Goal: Information Seeking & Learning: Understand process/instructions

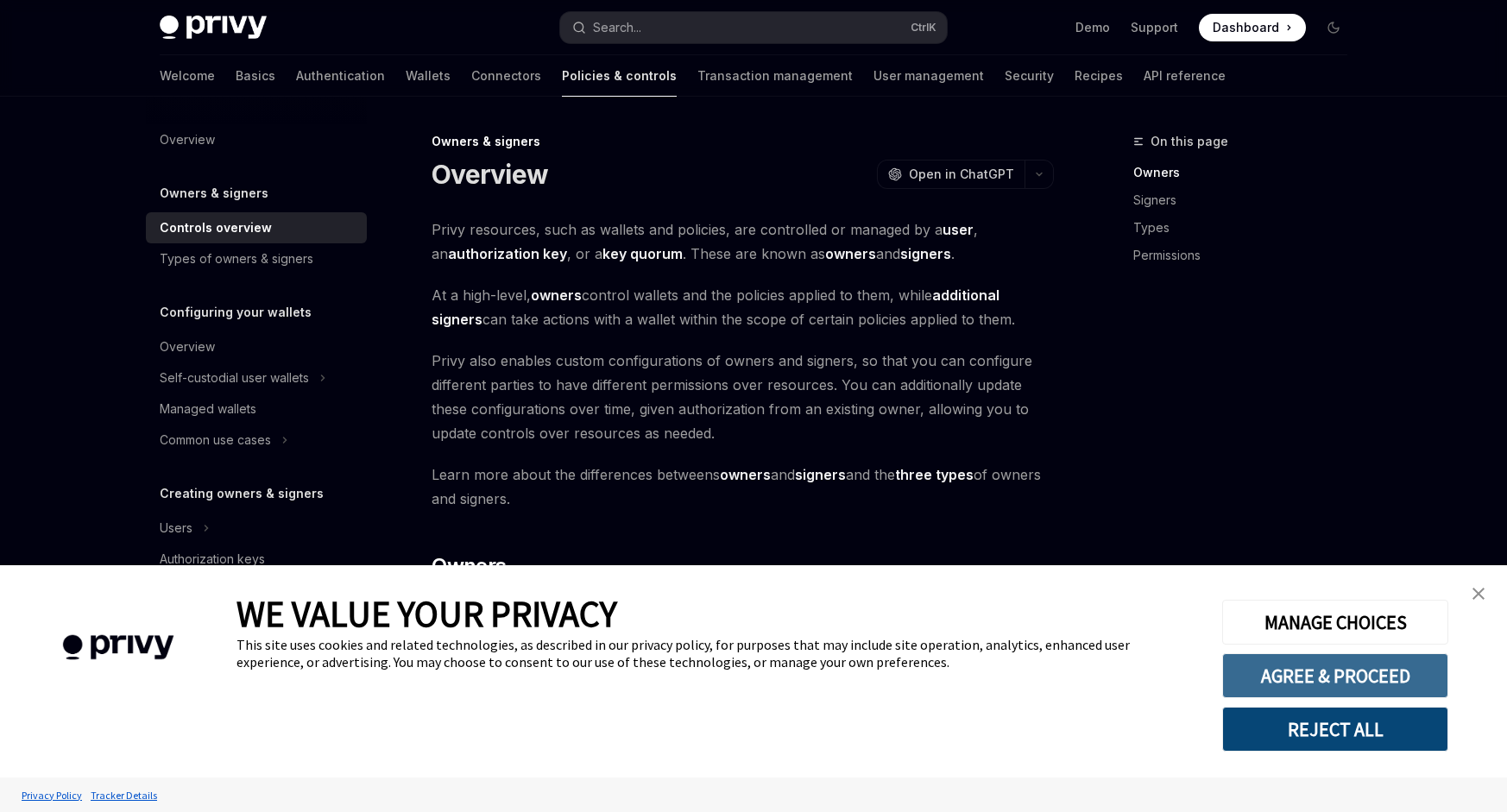
click at [1346, 674] on button "AGREE & PROCEED" at bounding box center [1335, 675] width 226 height 45
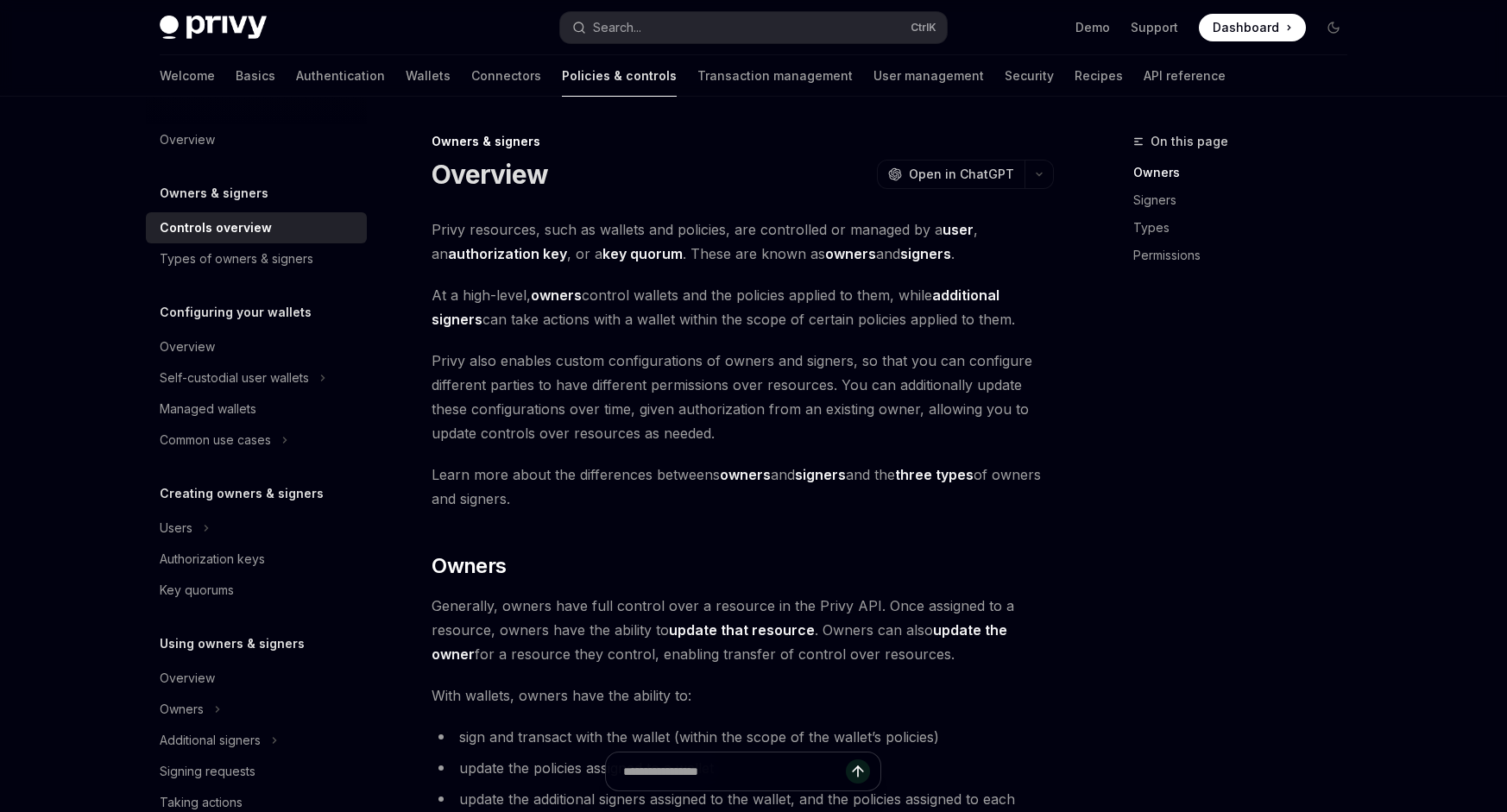
click at [1101, 445] on div "On this page Owners Signers Types Permissions" at bounding box center [1230, 471] width 263 height 681
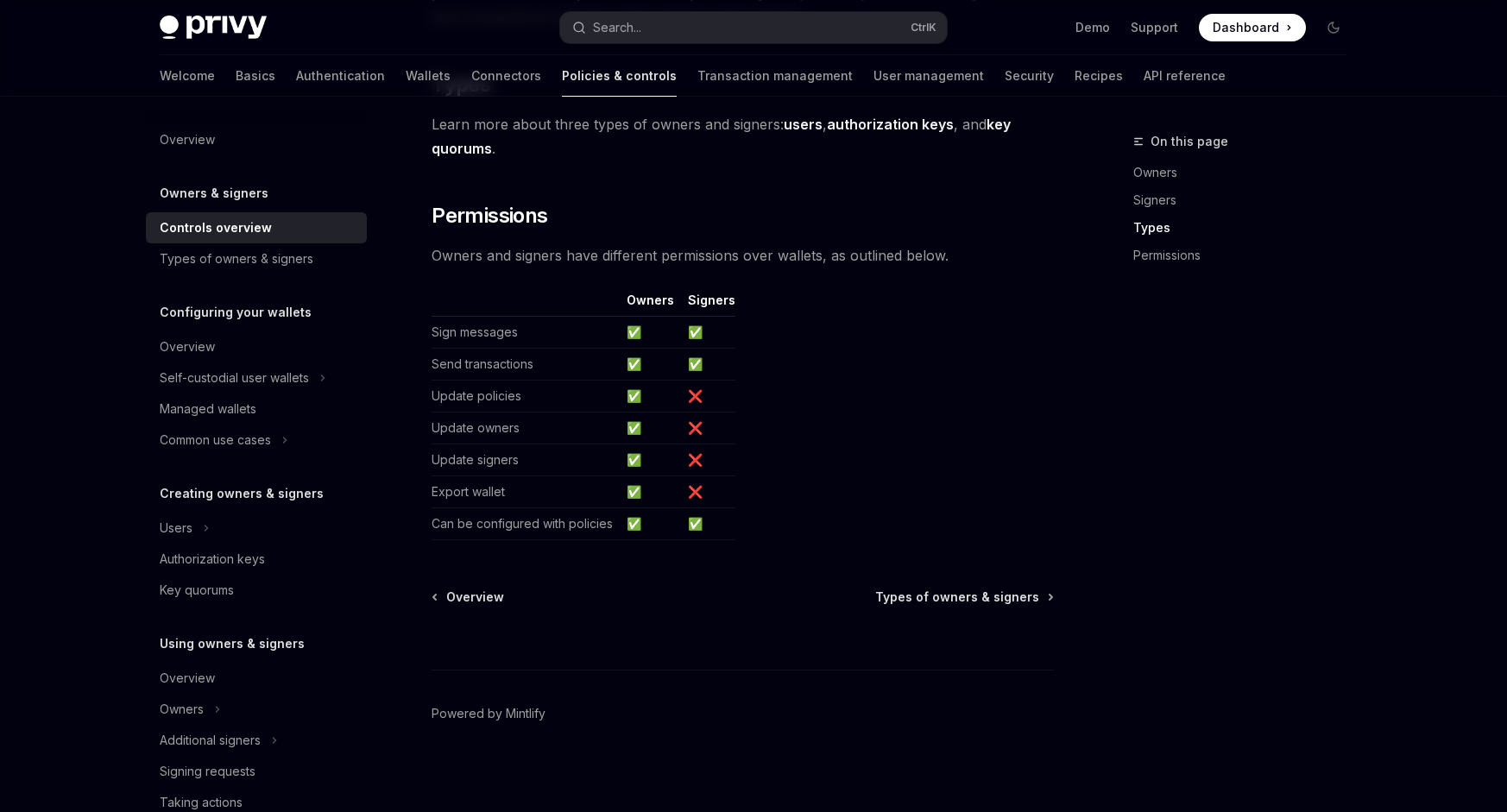
scroll to position [1393, 0]
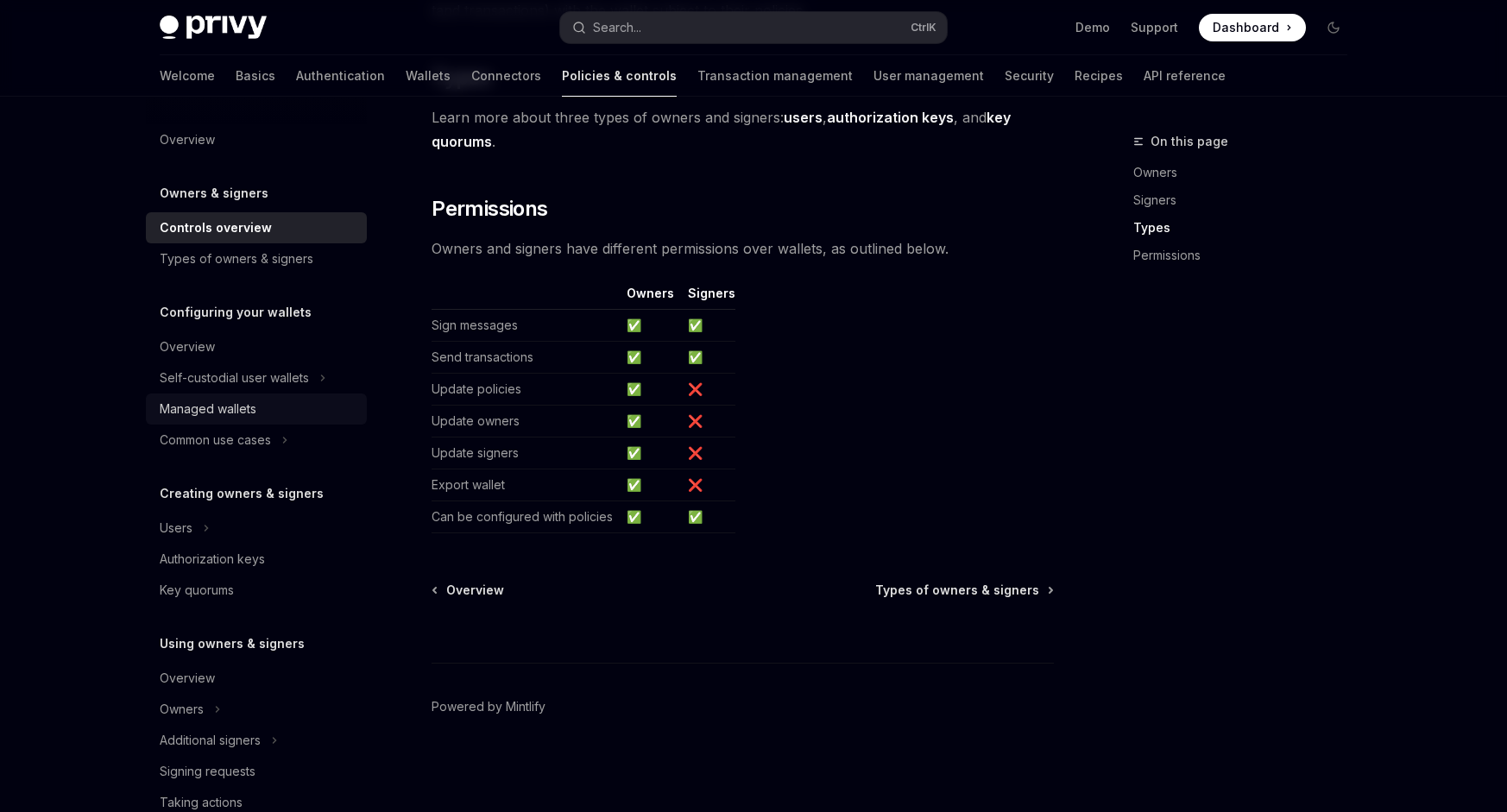
click at [221, 412] on div "Managed wallets" at bounding box center [208, 408] width 97 height 20
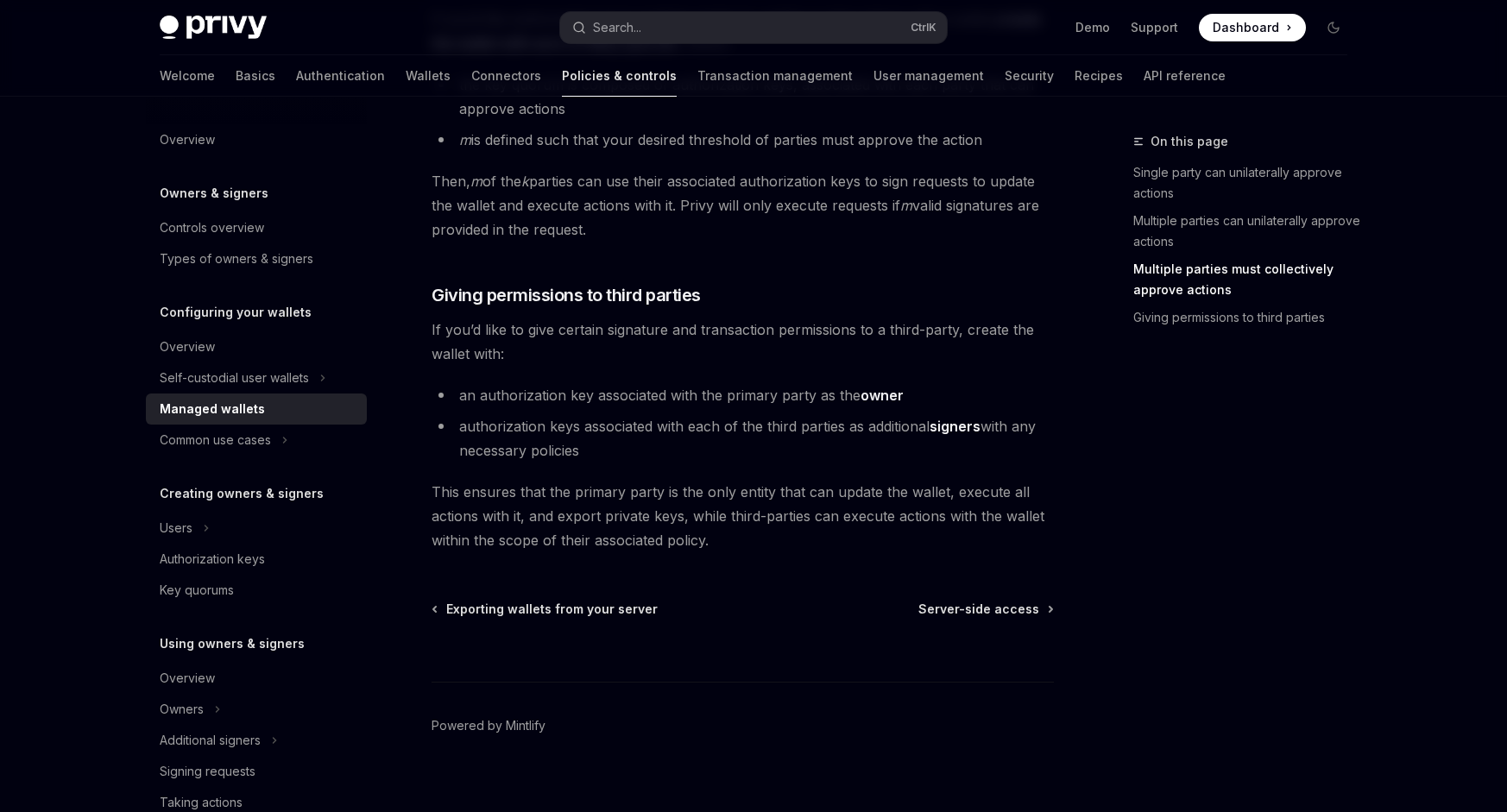
scroll to position [806, 0]
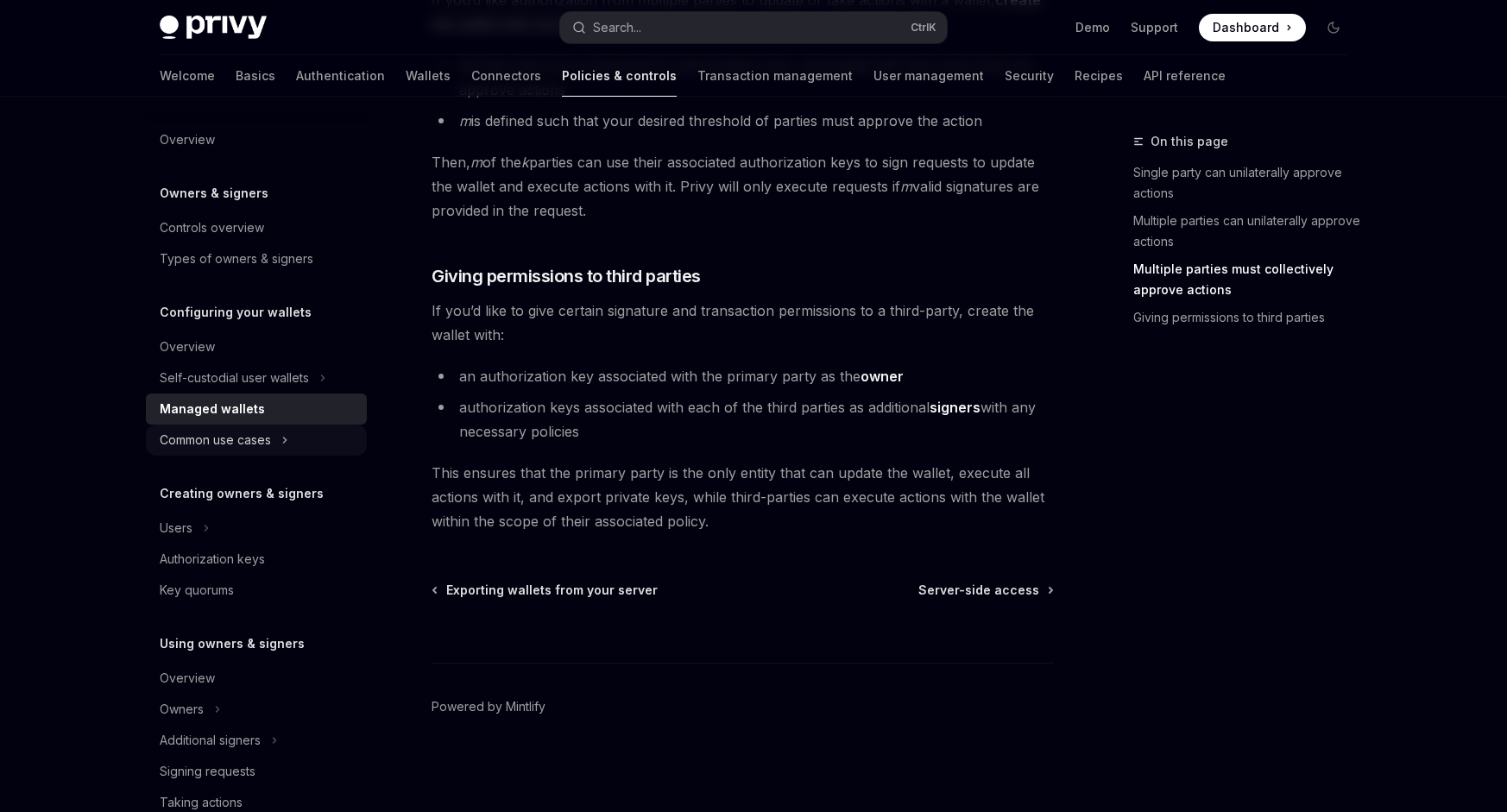
click at [288, 443] on icon at bounding box center [284, 439] width 7 height 20
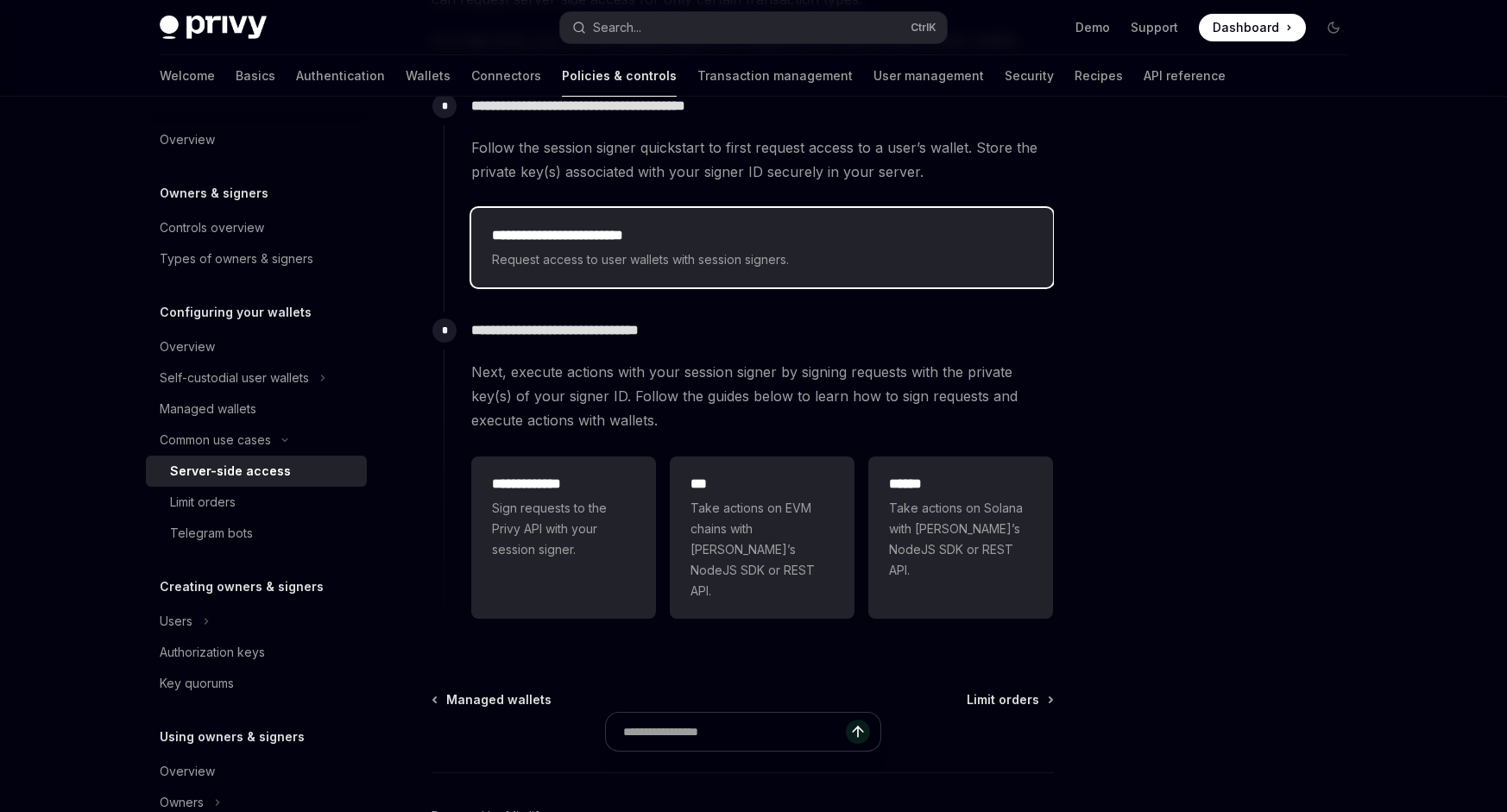
scroll to position [431, 0]
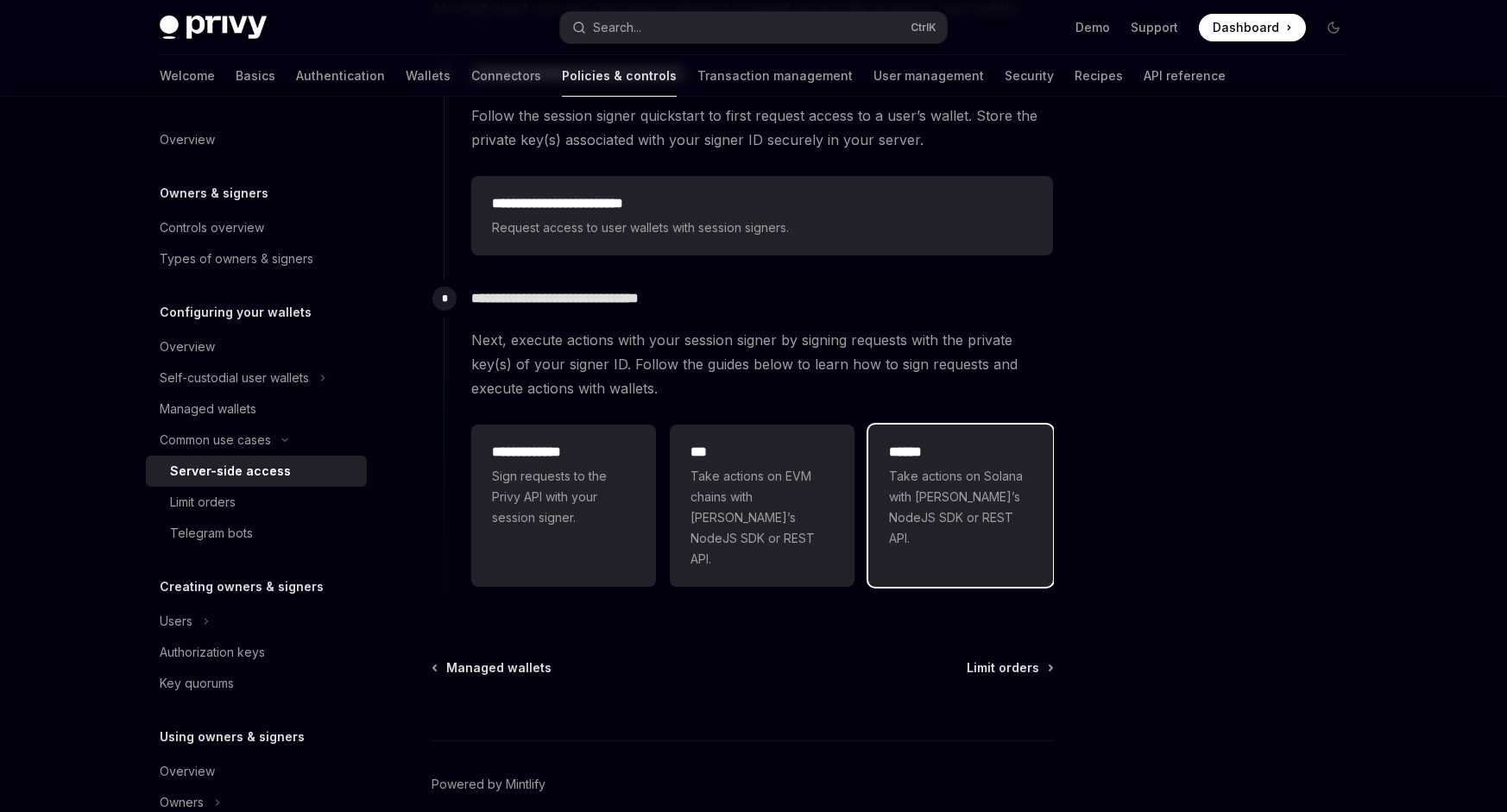
click at [938, 518] on span "Take actions on Solana with Privy’s NodeJS SDK or REST API." at bounding box center [960, 507] width 143 height 83
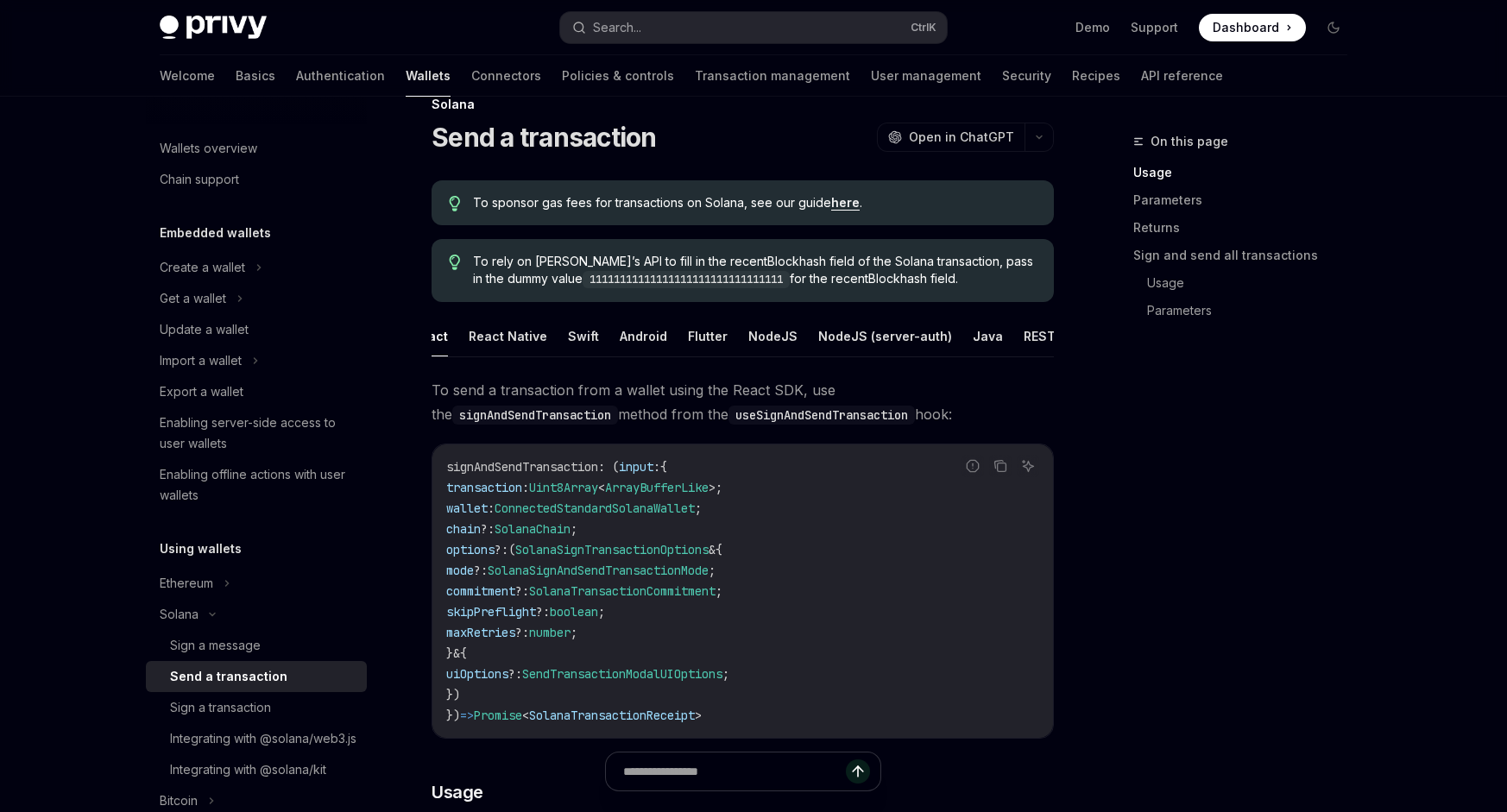
scroll to position [173, 0]
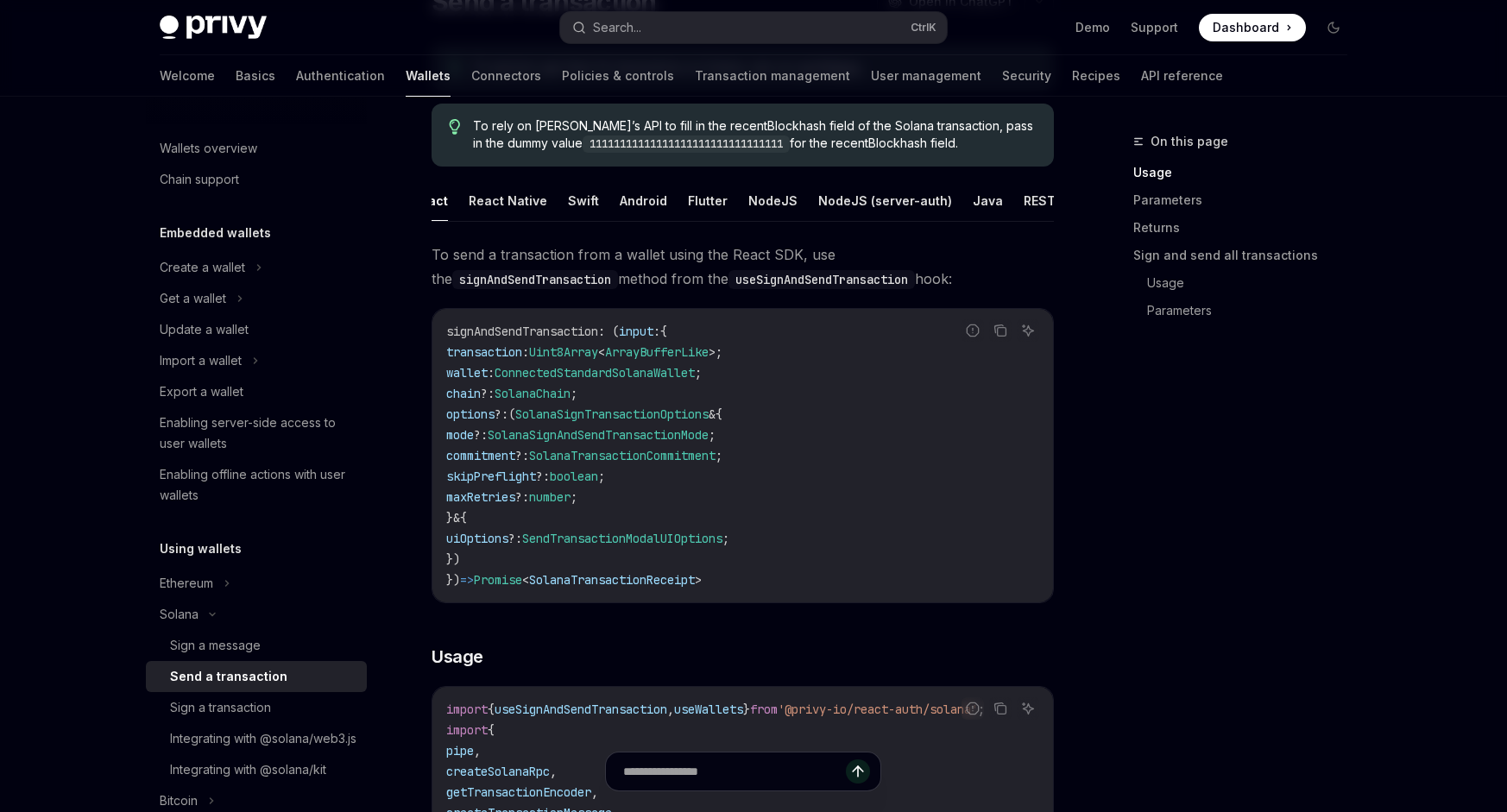
click at [454, 220] on ul "React React Native Swift Android Flutter NodeJS NodeJS (server-auth) Java REST …" at bounding box center [742, 201] width 622 height 41
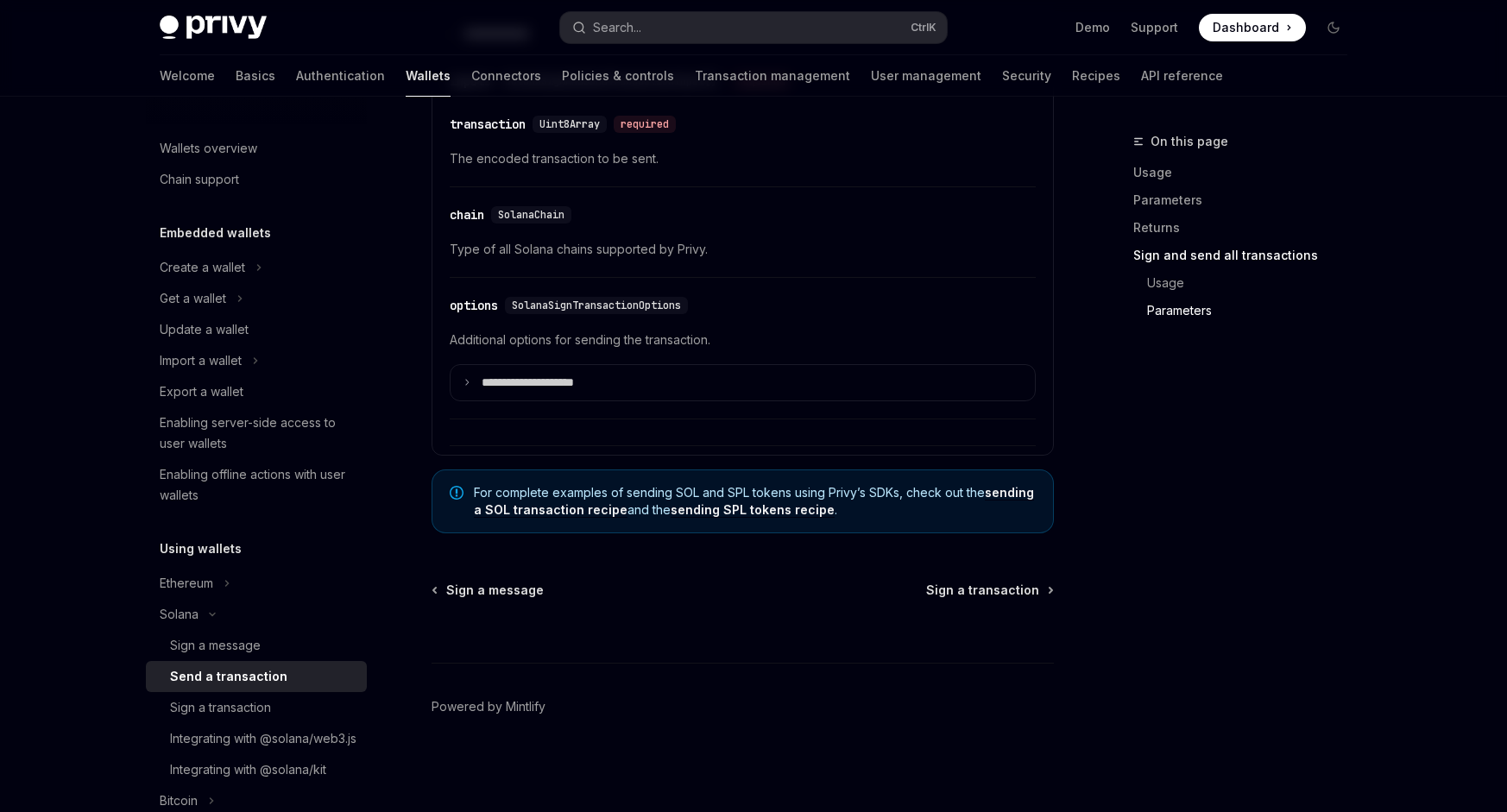
scroll to position [4344, 0]
click at [1173, 540] on div "On this page Usage Parameters Returns Sign and send all transactions Usage Para…" at bounding box center [1230, 471] width 263 height 681
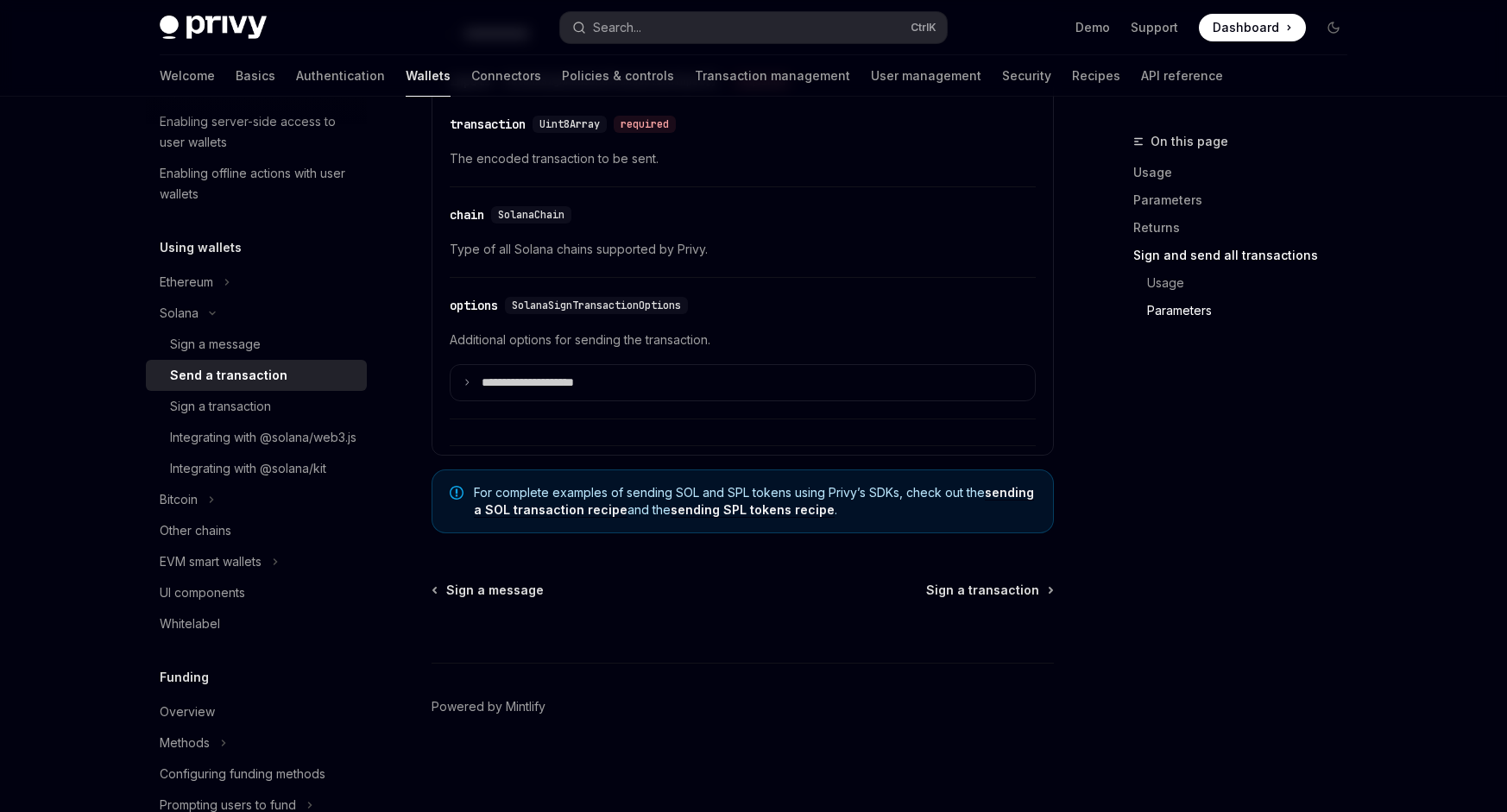
scroll to position [345, 0]
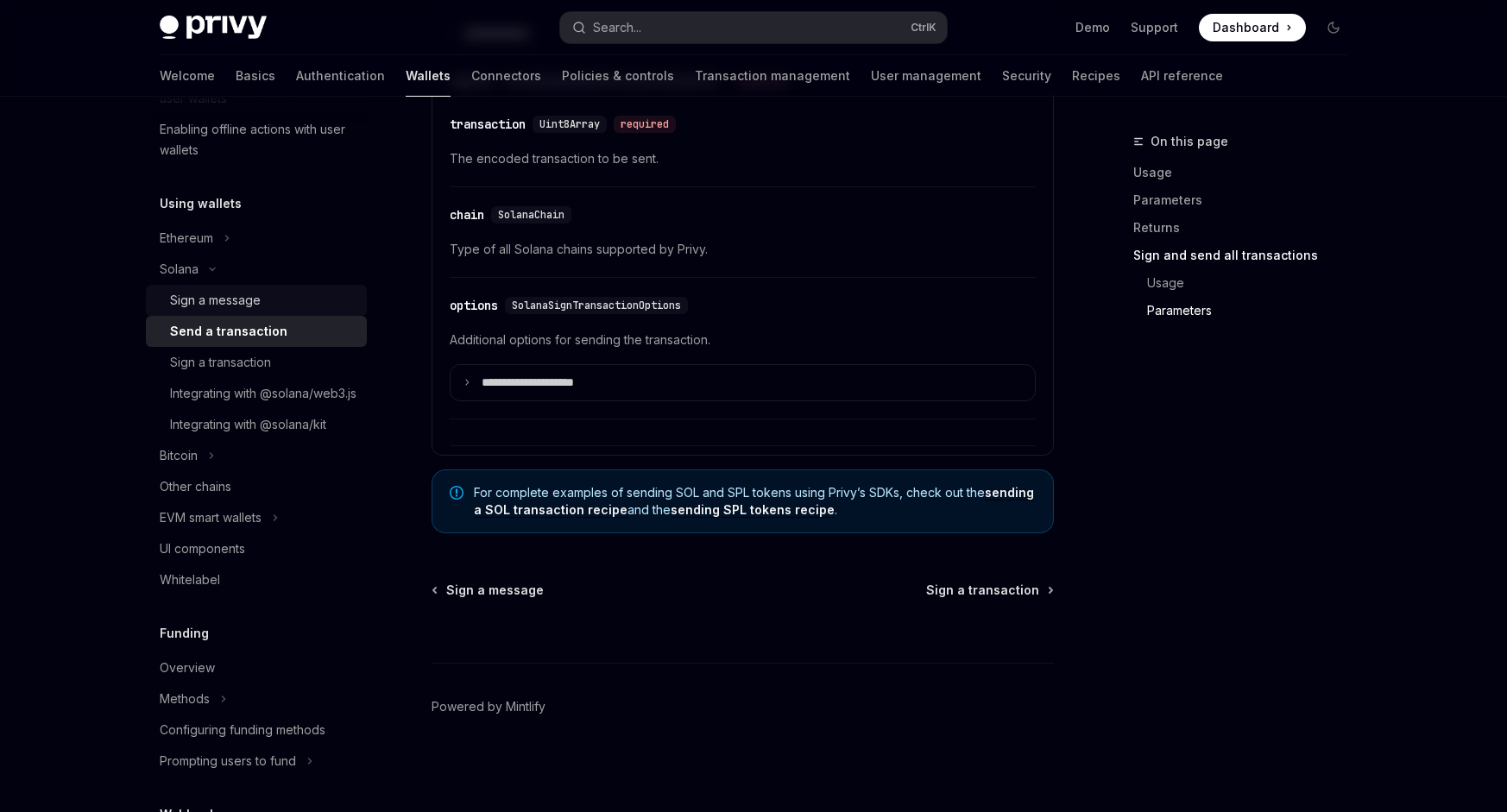
click at [246, 300] on div "Sign a message" at bounding box center [215, 300] width 91 height 20
type textarea "*"
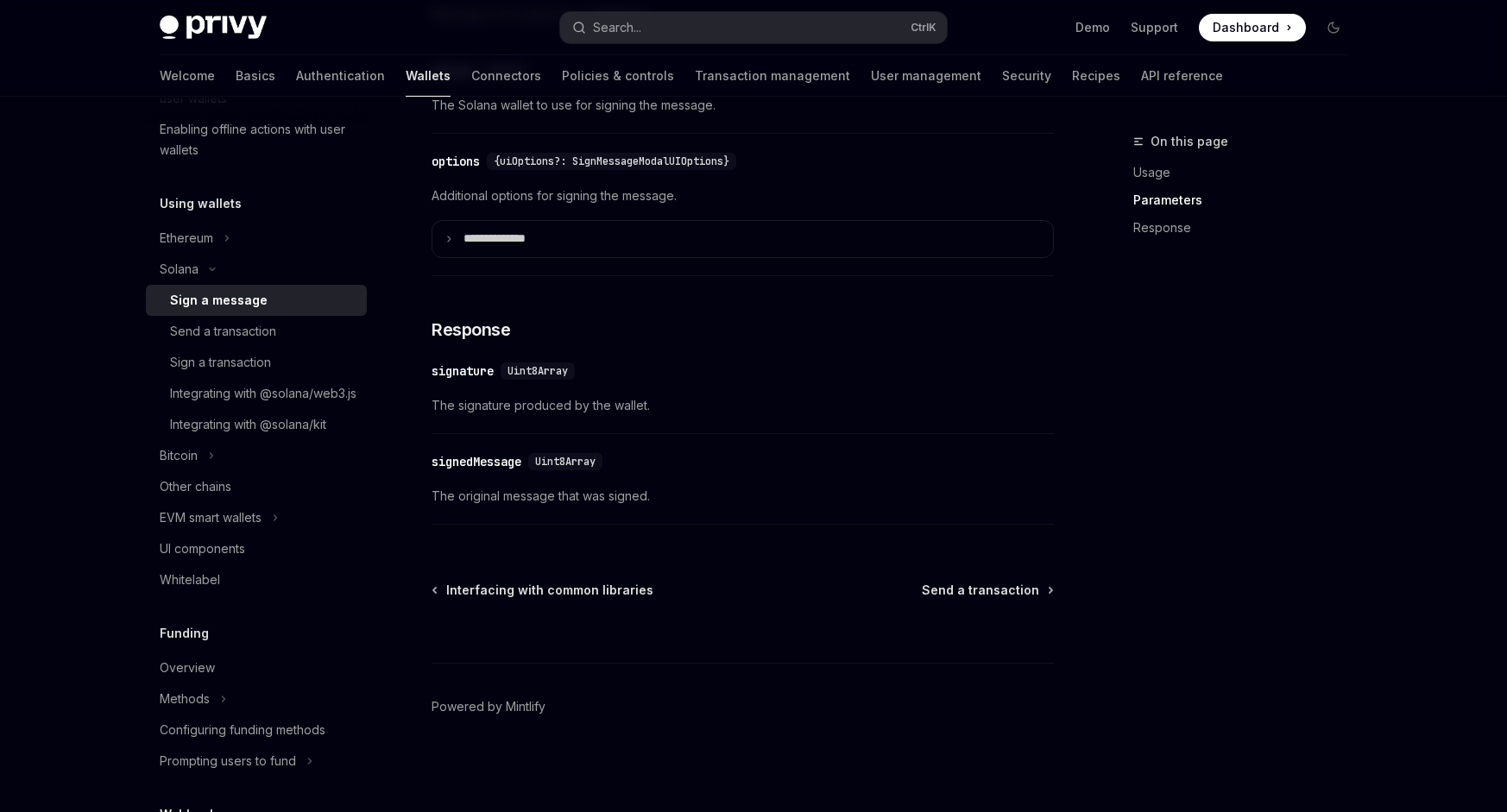
scroll to position [1311, 0]
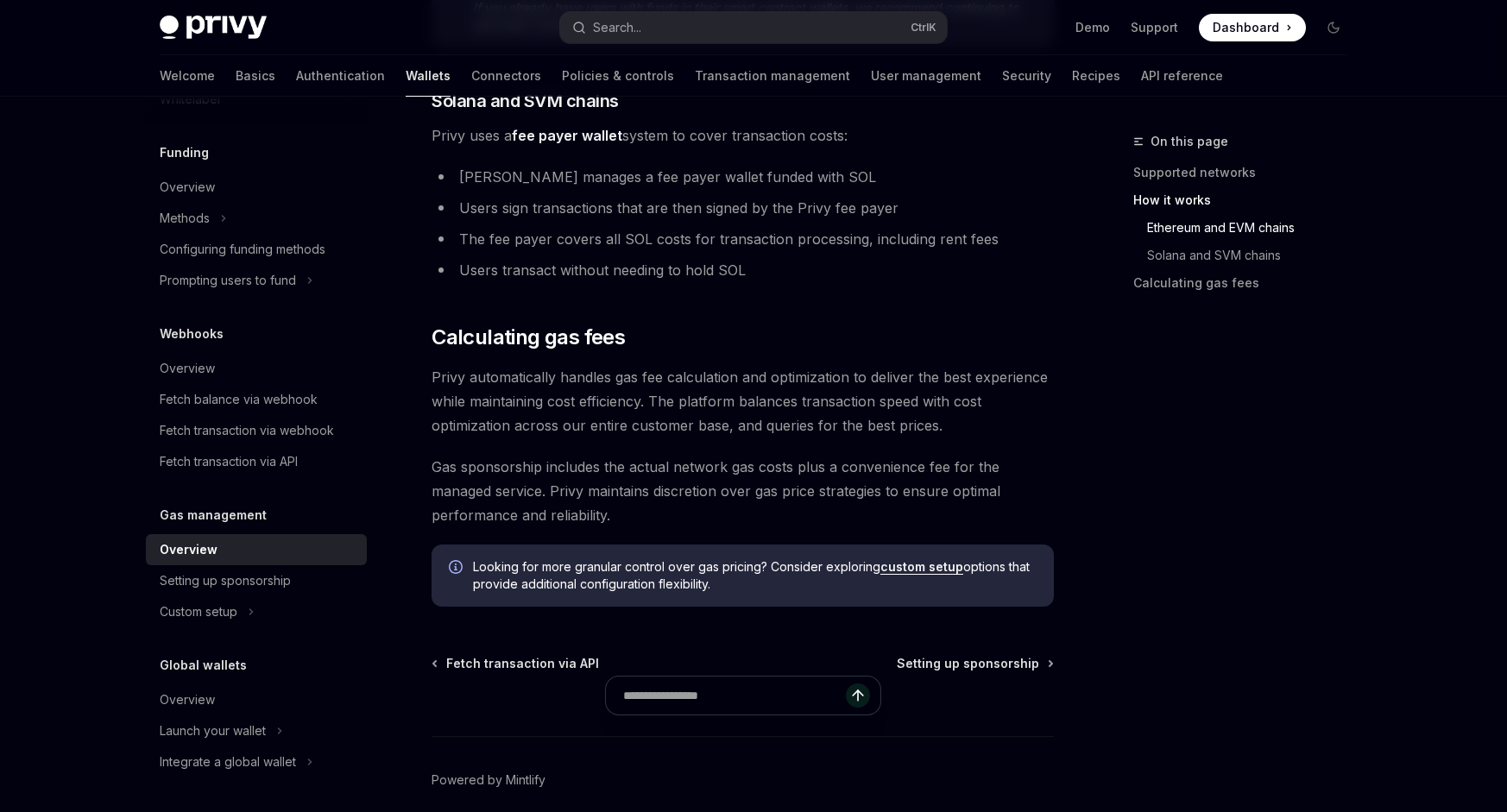
scroll to position [1208, 0]
